Goal: Check status: Check status

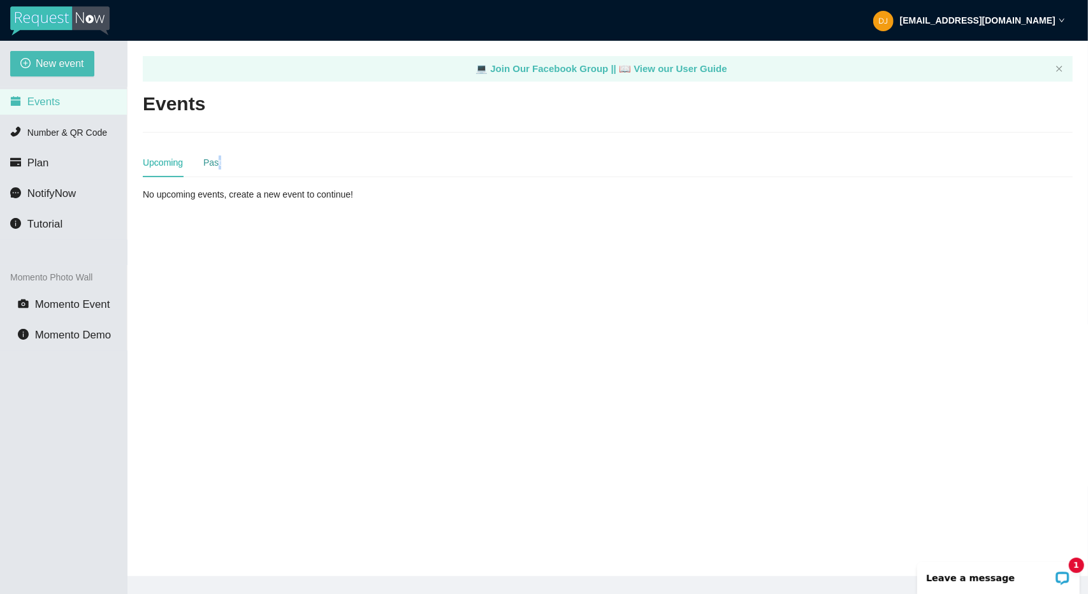
click at [218, 159] on div "Past" at bounding box center [212, 162] width 18 height 14
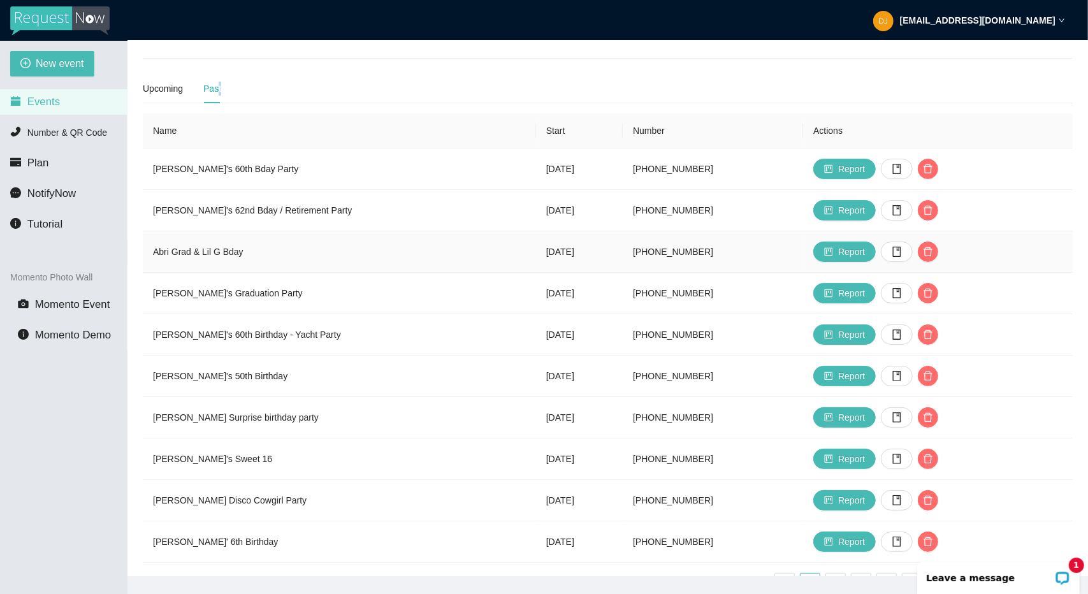
scroll to position [128, 0]
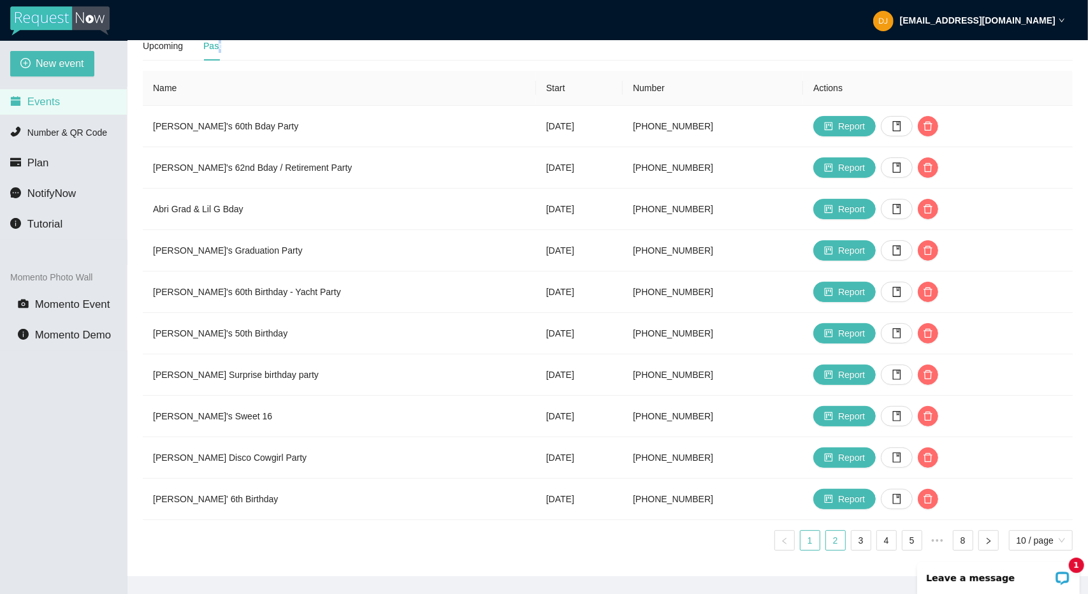
click at [838, 531] on link "2" at bounding box center [835, 540] width 19 height 19
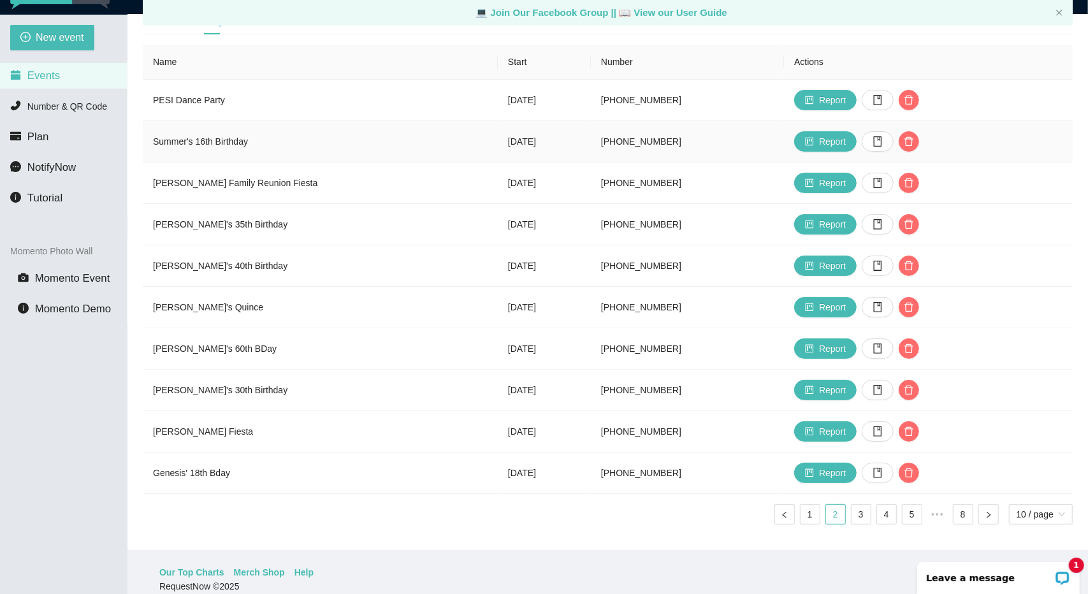
scroll to position [41, 0]
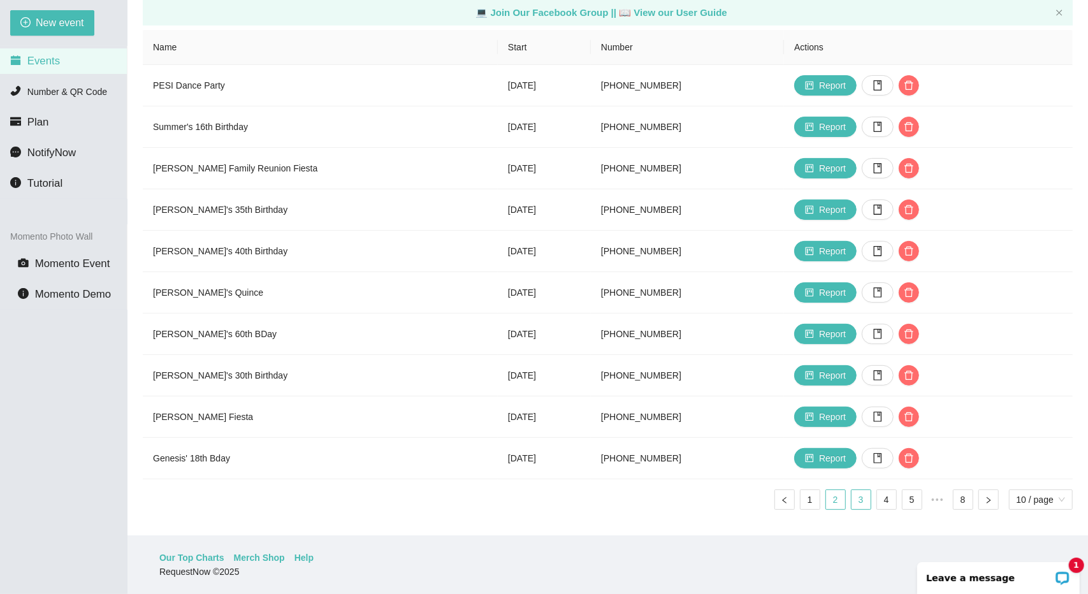
click at [863, 496] on link "3" at bounding box center [860, 499] width 19 height 19
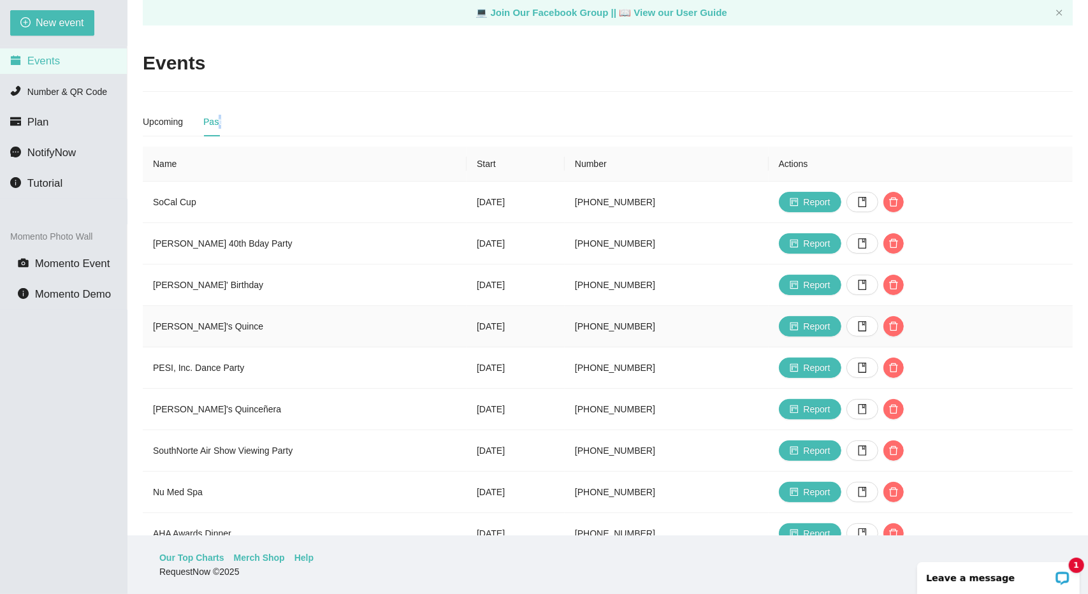
scroll to position [64, 0]
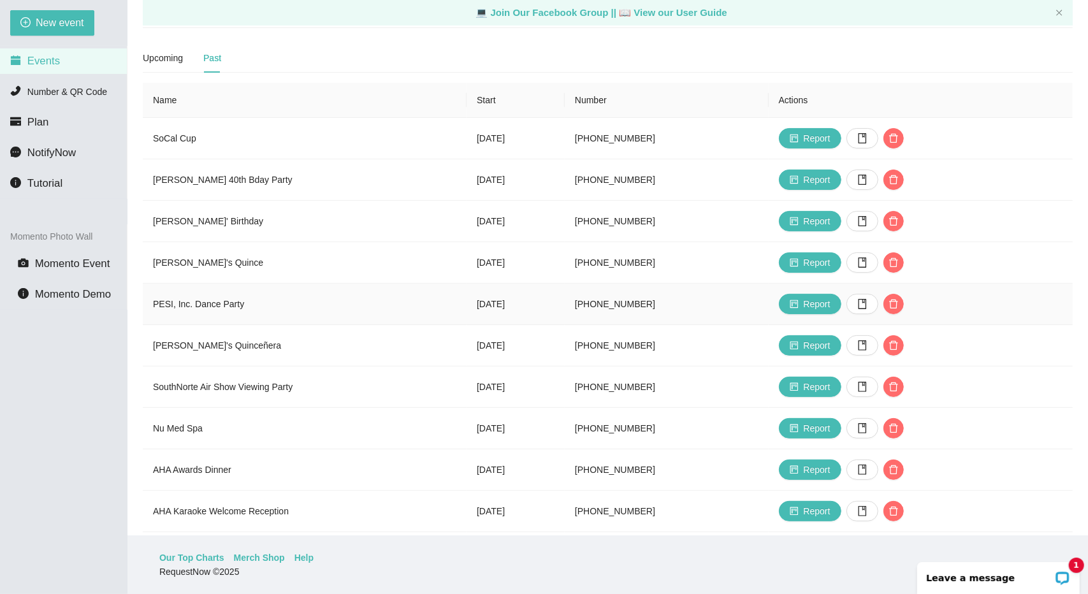
click at [222, 307] on td "PESI, Inc. Dance Party" at bounding box center [305, 304] width 324 height 41
click at [798, 305] on icon "project" at bounding box center [794, 304] width 9 height 9
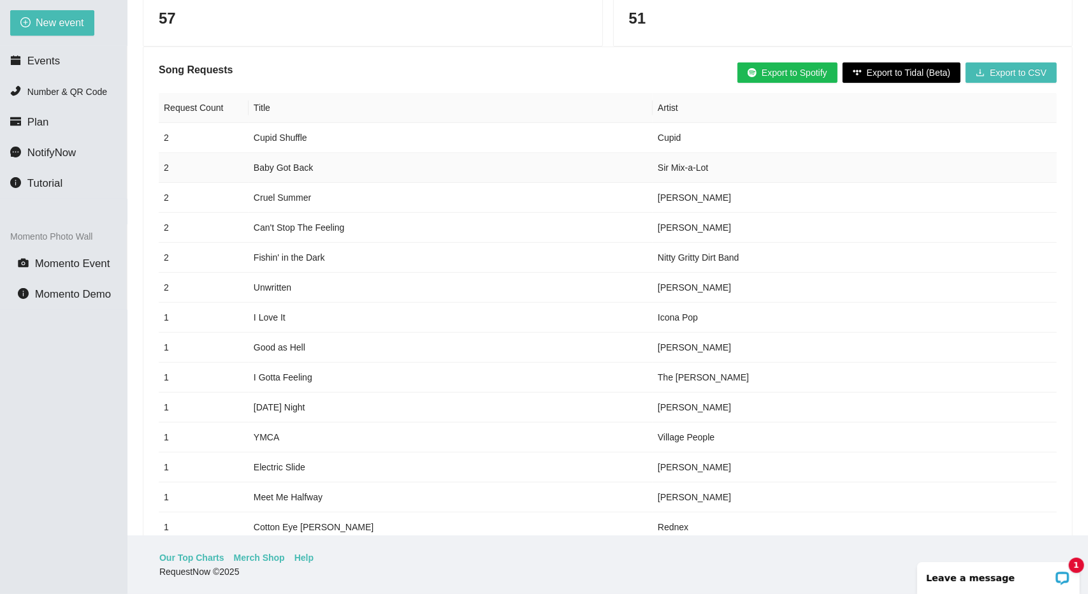
scroll to position [255, 0]
